Goal: Transaction & Acquisition: Purchase product/service

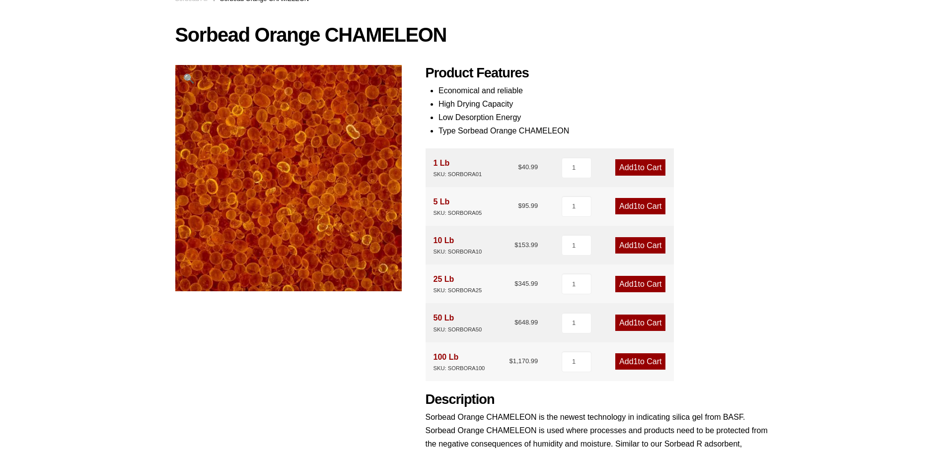
scroll to position [99, 0]
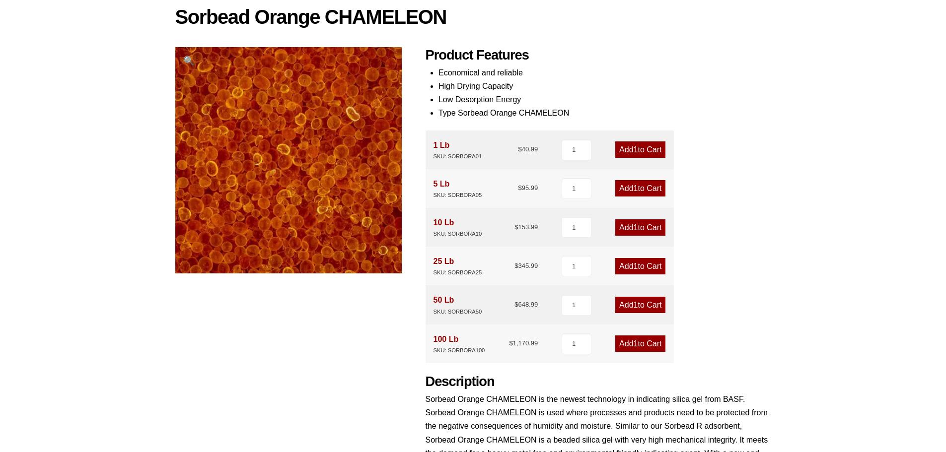
click at [637, 306] on link "Add 1 to Cart" at bounding box center [640, 305] width 50 height 16
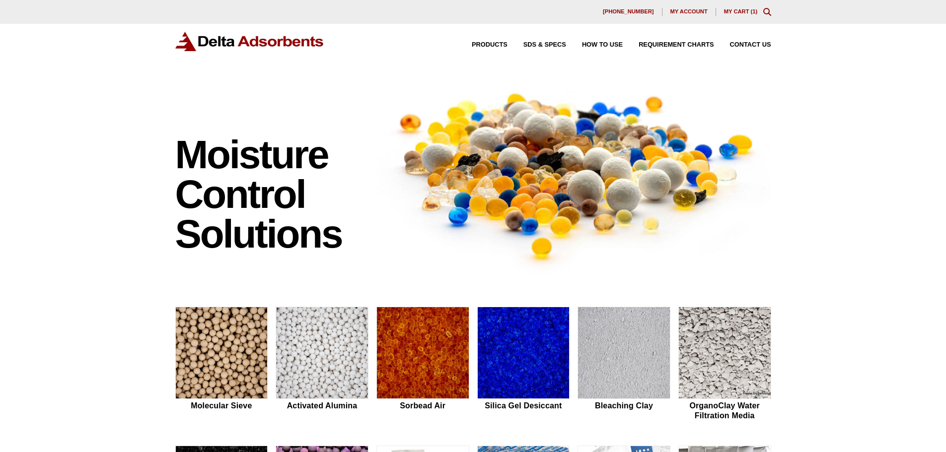
click at [754, 13] on span "1" at bounding box center [753, 11] width 3 height 6
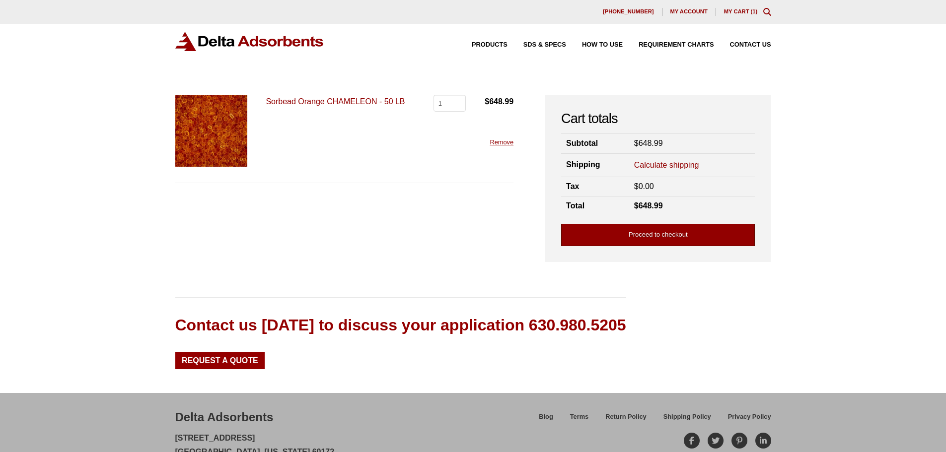
click at [667, 234] on link "Proceed to checkout" at bounding box center [658, 235] width 194 height 22
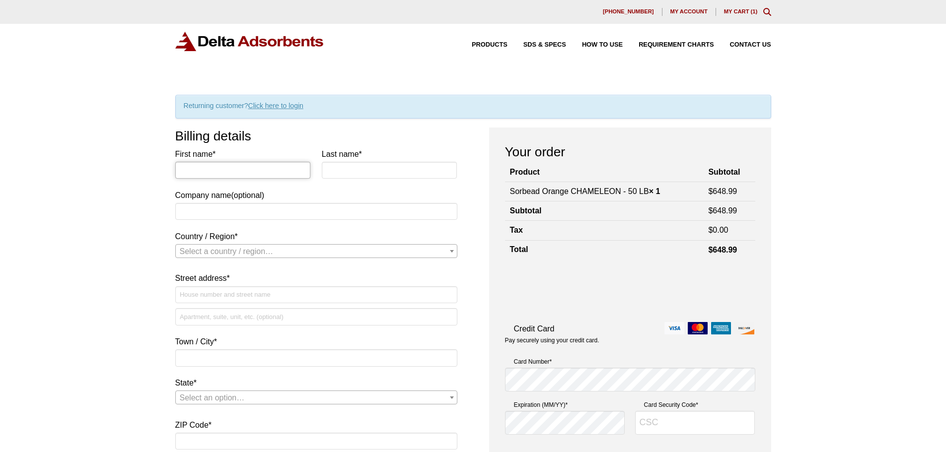
click at [222, 172] on input "First name *" at bounding box center [243, 170] width 136 height 17
type input "YANN"
type input "FORY"
type input "RCG USA"
select select "US"
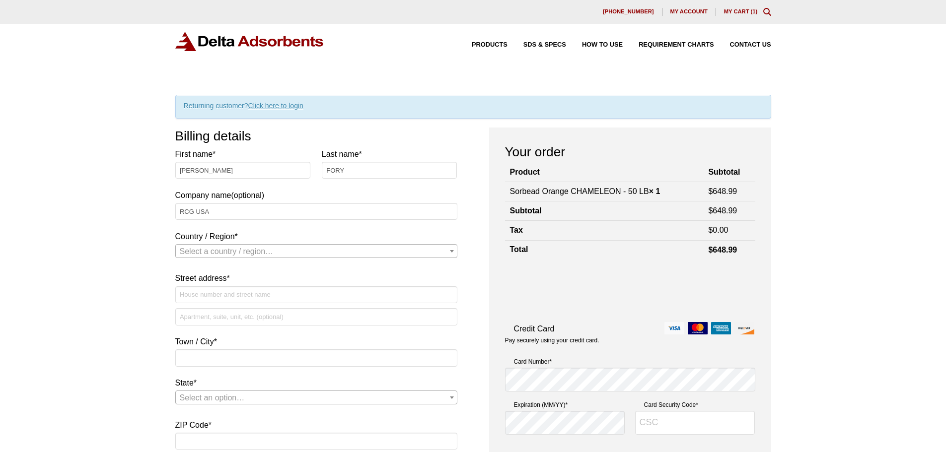
type input "[STREET_ADDRESS]"
type input "Miami Gardens"
type input "33056"
type input "3055923473"
type input "spares@rcg-usa.com"
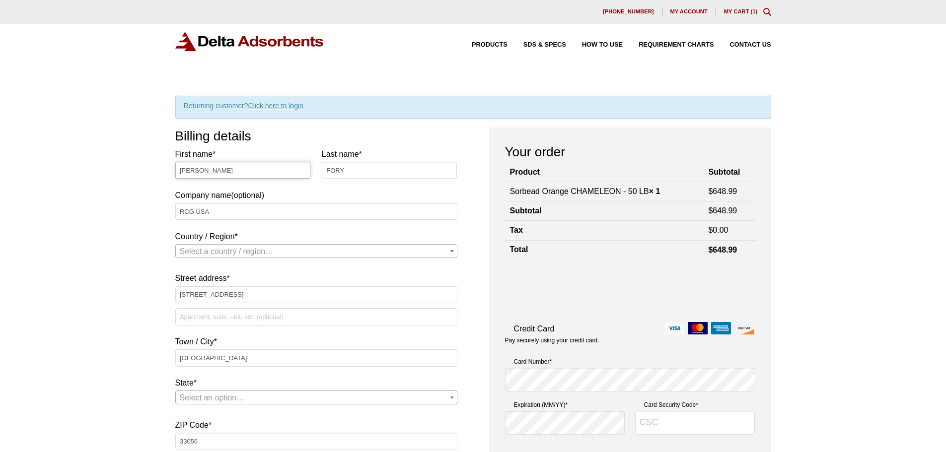
select select "US"
select select "FL"
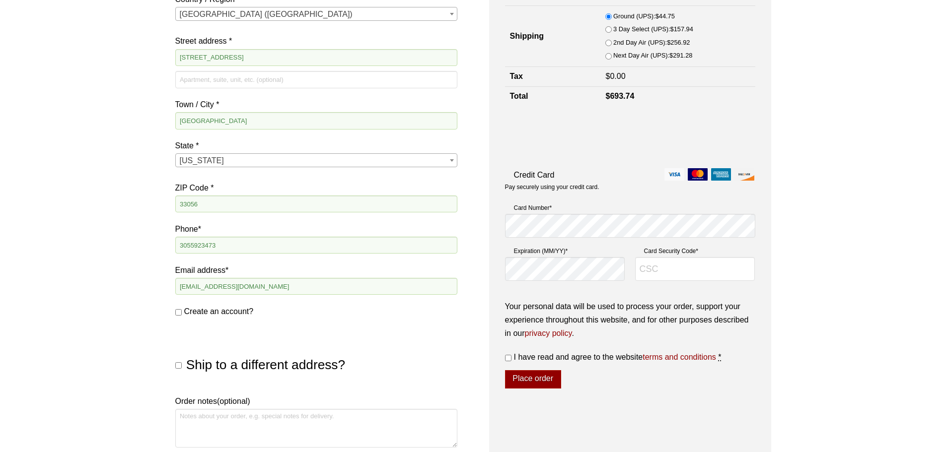
scroll to position [248, 0]
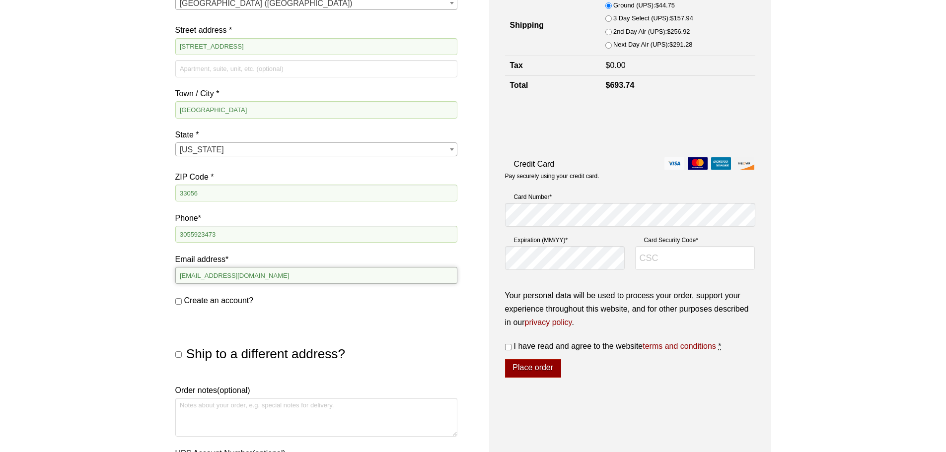
drag, startPoint x: 251, startPoint y: 275, endPoint x: 128, endPoint y: 260, distance: 124.1
click at [128, 260] on div "Our website has detected that you are using an outdated browser that will preve…" at bounding box center [473, 240] width 946 height 976
type input "[PERSON_NAME][EMAIL_ADDRESS][DOMAIN_NAME]"
click at [86, 283] on div "Our website has detected that you are using an outdated browser that will preve…" at bounding box center [473, 240] width 946 height 976
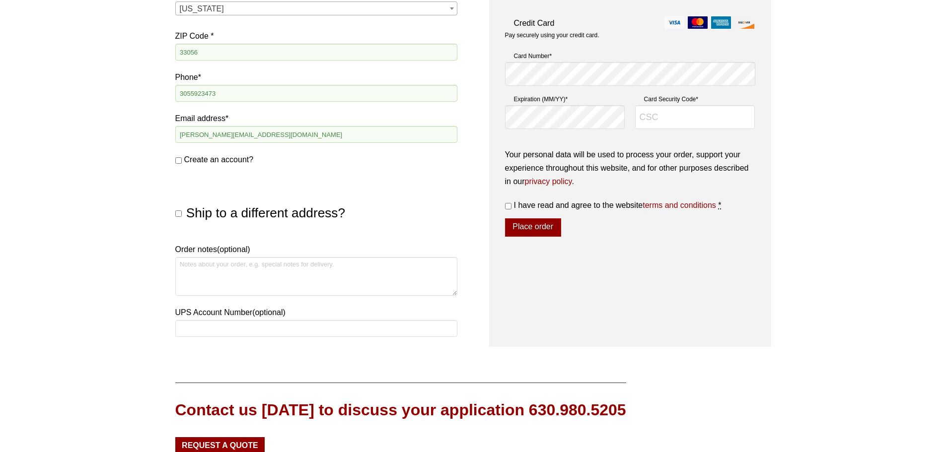
scroll to position [397, 0]
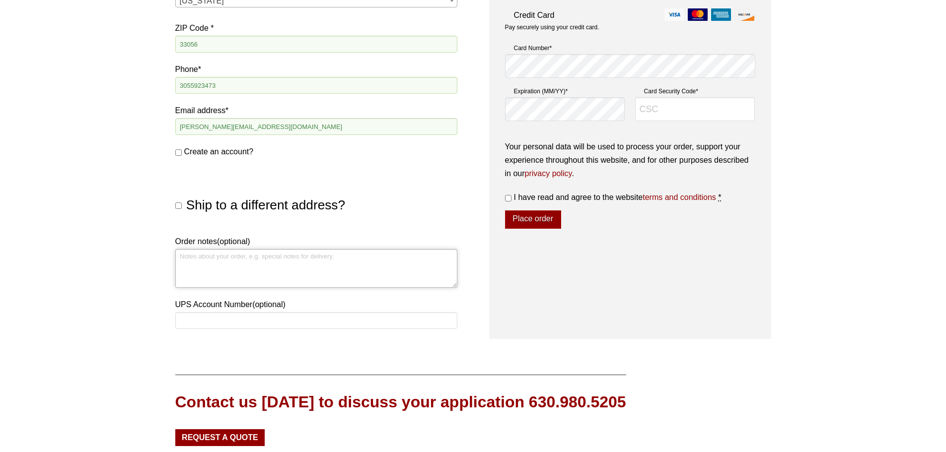
click at [198, 262] on textarea "Order notes (optional)" at bounding box center [316, 268] width 282 height 39
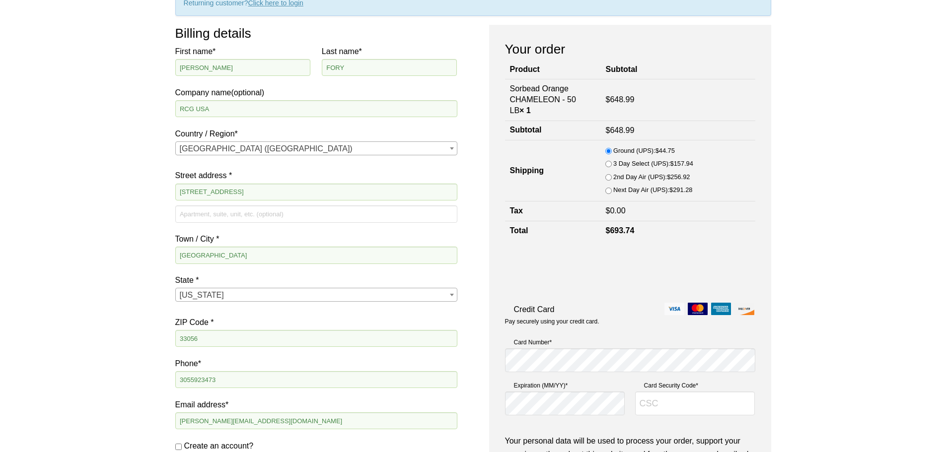
scroll to position [99, 0]
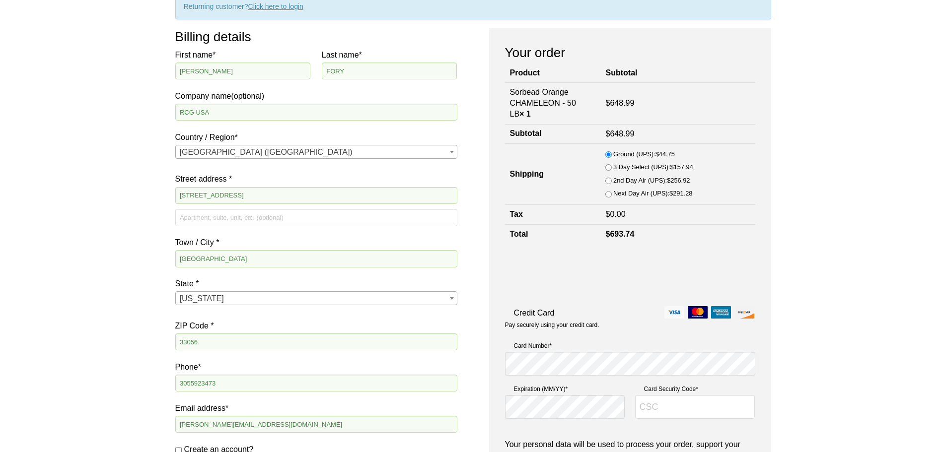
type textarea "PO# [GEOGRAPHIC_DATA]-S-20250808-2"
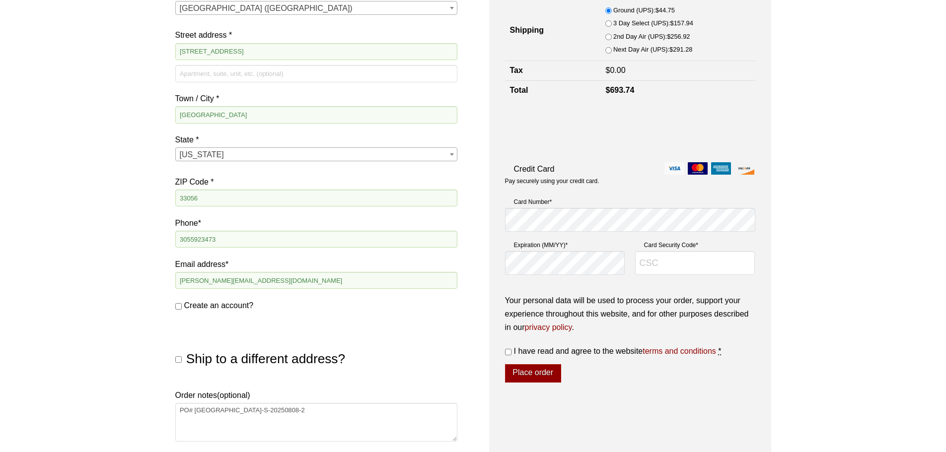
scroll to position [248, 0]
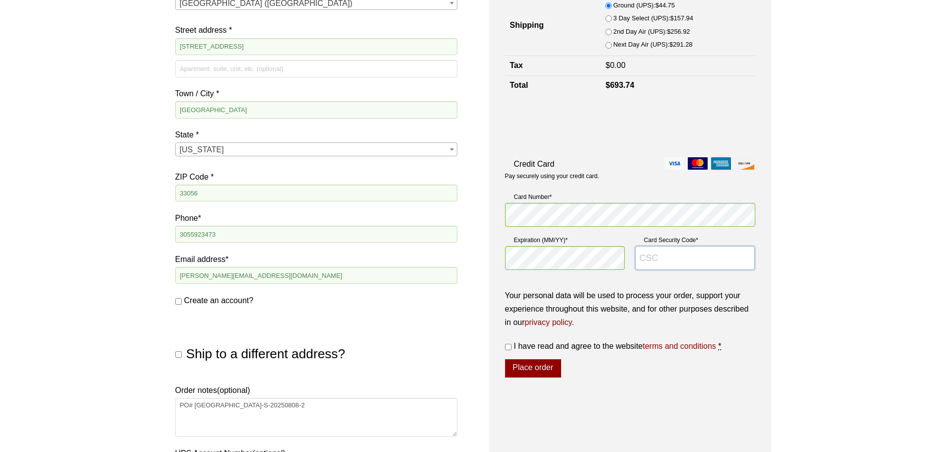
click at [672, 258] on input "Card Security Code *" at bounding box center [695, 258] width 120 height 24
type input "2155"
click at [507, 347] on input "I have read and agree to the website terms and conditions *" at bounding box center [508, 347] width 6 height 6
checkbox input "true"
click at [549, 371] on button "Place order" at bounding box center [533, 369] width 56 height 19
